Goal: Transaction & Acquisition: Purchase product/service

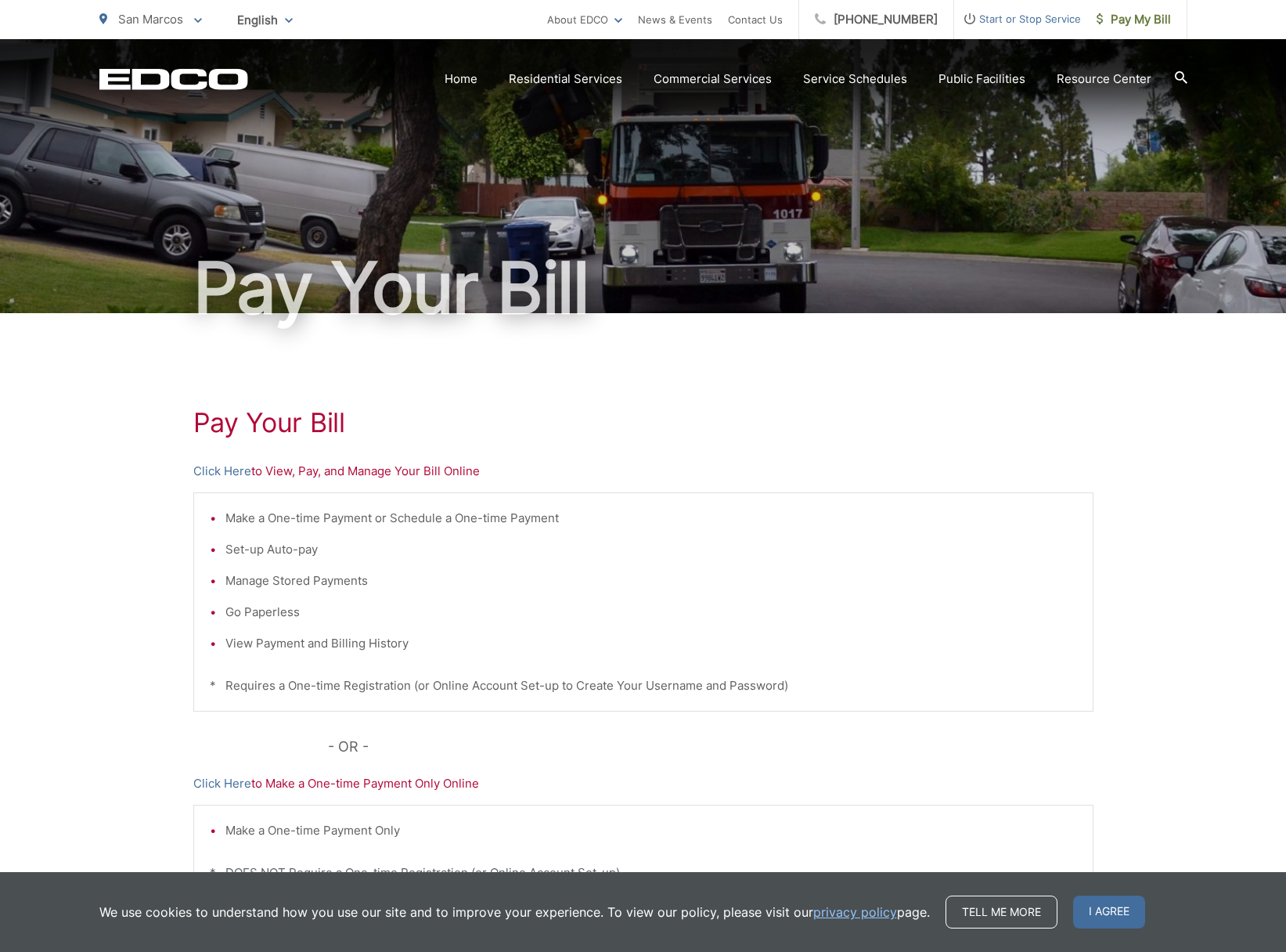
scroll to position [1, 0]
click at [237, 470] on link "Click Here" at bounding box center [223, 470] width 58 height 18
click at [230, 469] on link "Click Here" at bounding box center [223, 470] width 58 height 18
click at [223, 469] on link "Click Here" at bounding box center [223, 470] width 58 height 18
click at [237, 470] on link "Click Here" at bounding box center [223, 471] width 58 height 18
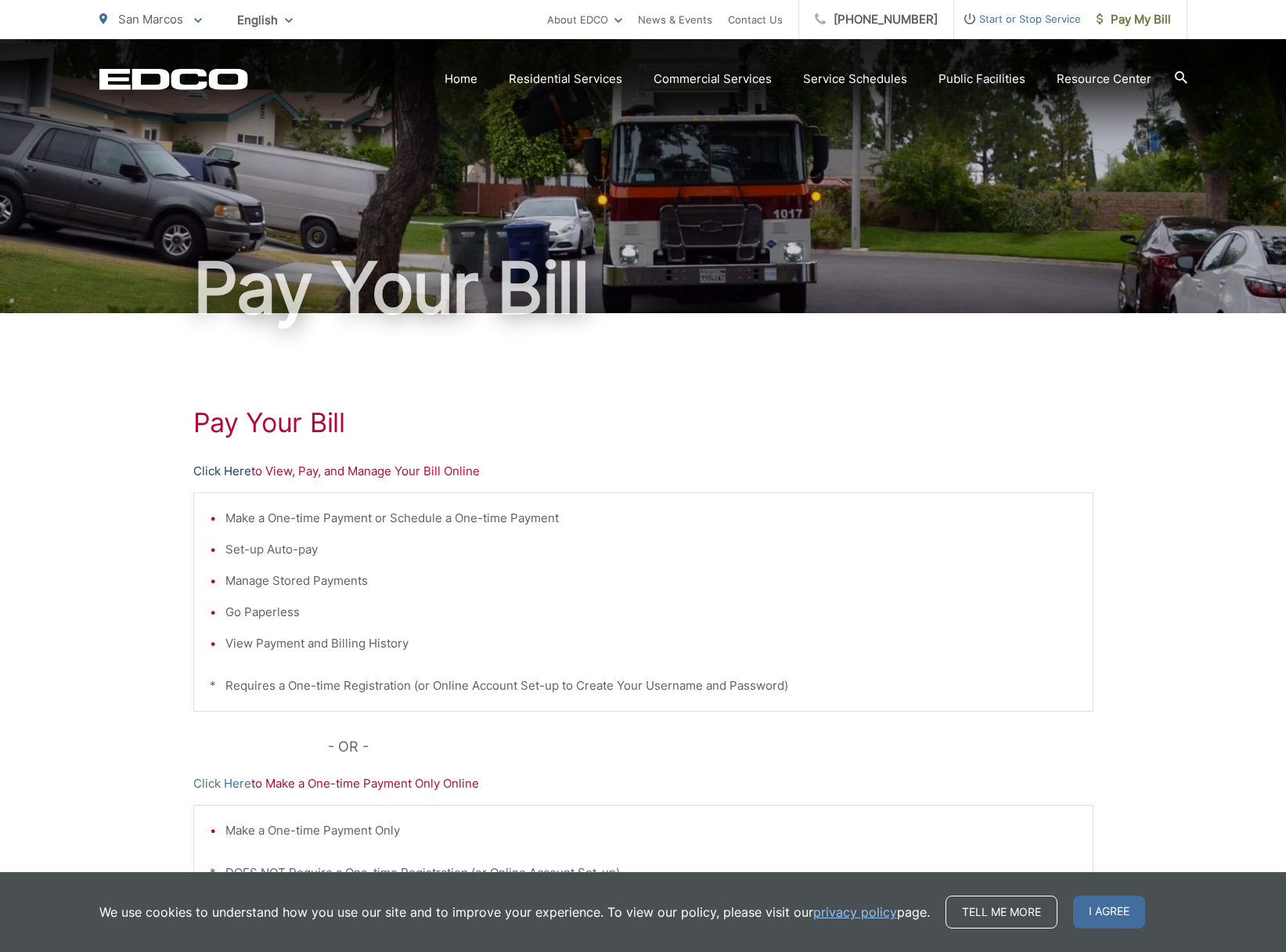
click at [236, 468] on link "Click Here" at bounding box center [223, 471] width 58 height 18
drag, startPoint x: 236, startPoint y: 470, endPoint x: 249, endPoint y: 471, distance: 13.0
click at [236, 470] on link "Click Here" at bounding box center [223, 471] width 58 height 18
